Goal: Entertainment & Leisure: Consume media (video, audio)

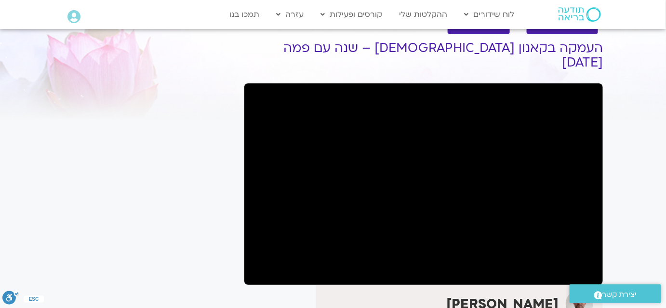
scroll to position [43, 0]
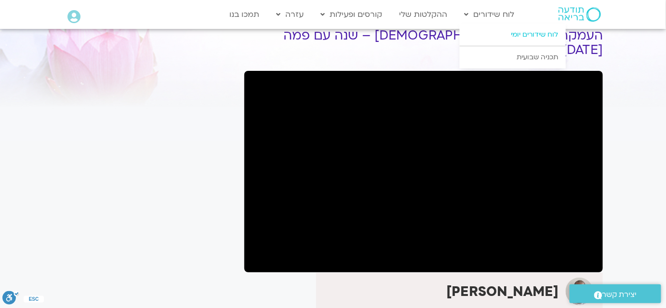
click at [502, 30] on link "לוח שידורים יומי" at bounding box center [513, 35] width 106 height 22
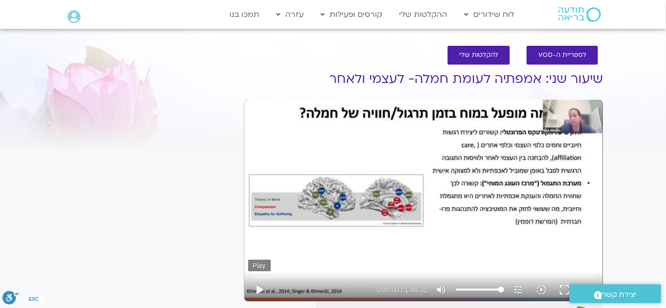
click at [261, 291] on button "play_arrow" at bounding box center [259, 289] width 23 height 23
click at [261, 291] on button "pause" at bounding box center [259, 289] width 23 height 23
type input "1.816395"
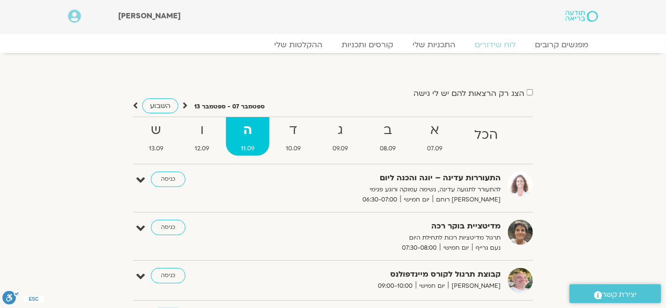
click at [299, 122] on strong "ד" at bounding box center [293, 131] width 45 height 22
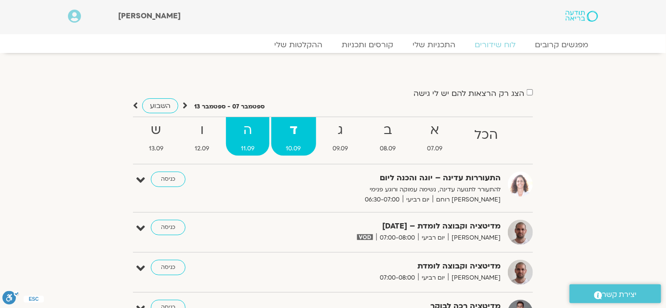
click at [247, 141] on link "ה 11.09" at bounding box center [247, 136] width 43 height 39
